Goal: Check status: Check status

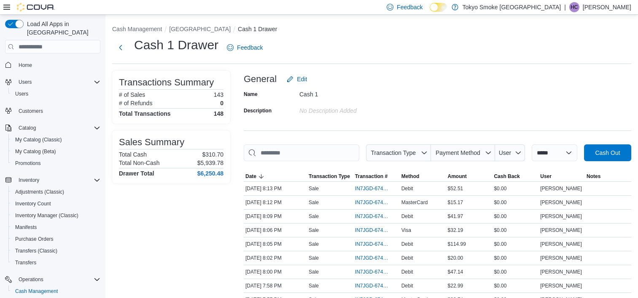
scroll to position [172, 0]
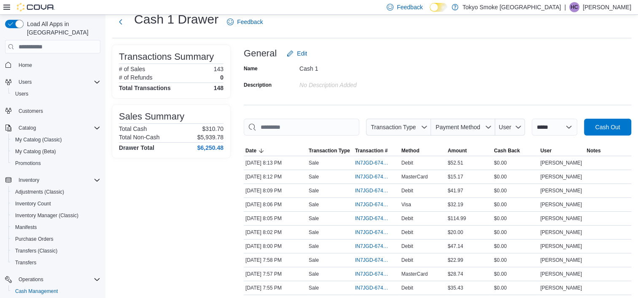
scroll to position [0, 0]
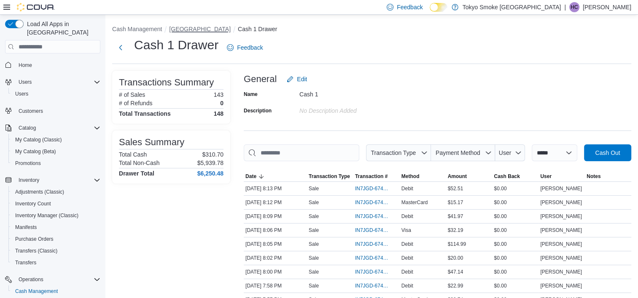
click at [214, 28] on button "[GEOGRAPHIC_DATA]" at bounding box center [200, 29] width 62 height 7
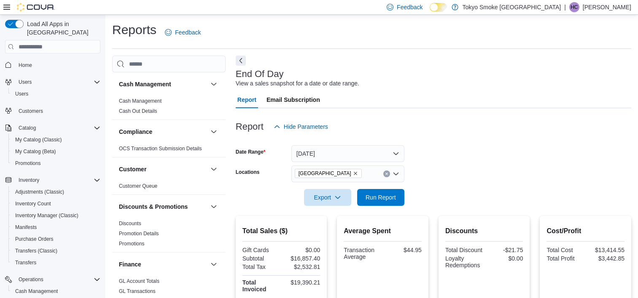
scroll to position [126, 0]
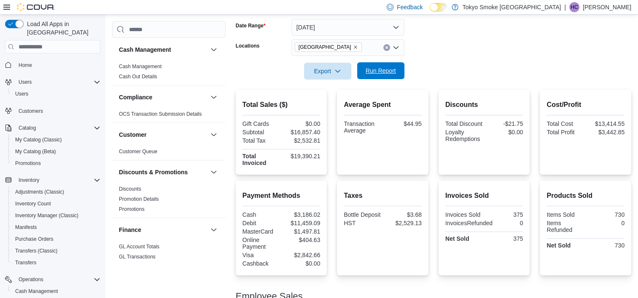
click at [370, 71] on span "Run Report" at bounding box center [380, 71] width 30 height 8
click at [436, 61] on div at bounding box center [433, 59] width 395 height 7
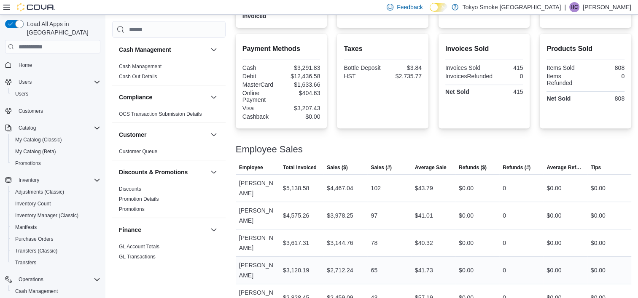
scroll to position [64, 0]
